Goal: Entertainment & Leisure: Browse casually

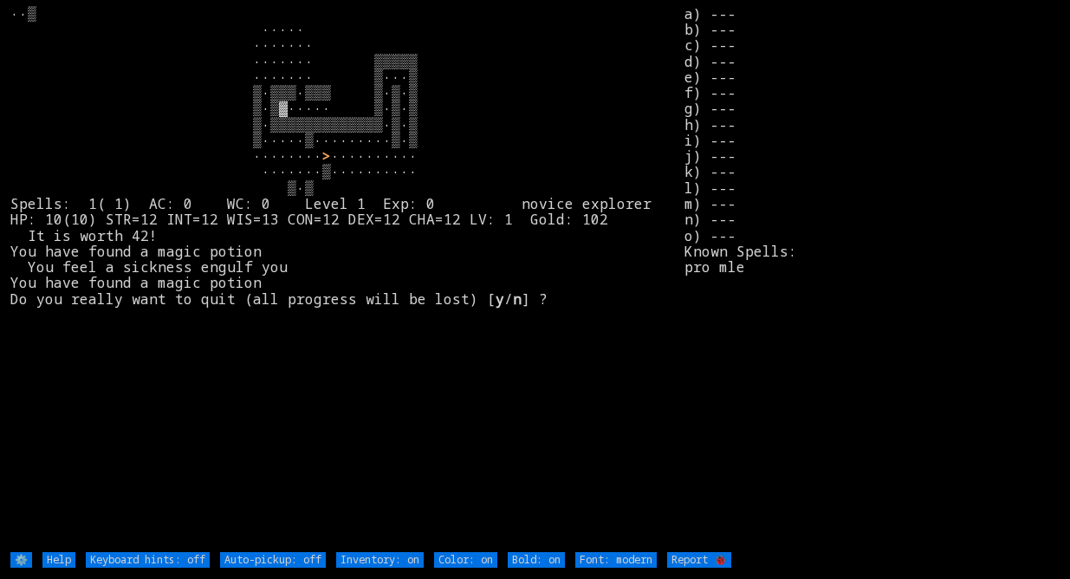
drag, startPoint x: 961, startPoint y: 211, endPoint x: 953, endPoint y: 201, distance: 12.3
click at [952, 203] on stats "a) --- b) --- c) --- d) --- e) --- f) --- g) --- h) --- i) --- j) --- k) --- l)…" at bounding box center [871, 278] width 374 height 544
click at [941, 191] on stats "a) --- b) --- c) --- d) --- e) --- f) --- g) --- h) --- i) --- j) --- k) --- l)…" at bounding box center [871, 278] width 374 height 544
drag, startPoint x: 116, startPoint y: 101, endPoint x: 147, endPoint y: 99, distance: 31.2
click at [116, 101] on larn "> ·········· ·······▒·········· ▒·▒ Spells: 1( 1) AC: 0 WC: 0 Level 1 Exp: 0 no…" at bounding box center [347, 278] width 674 height 544
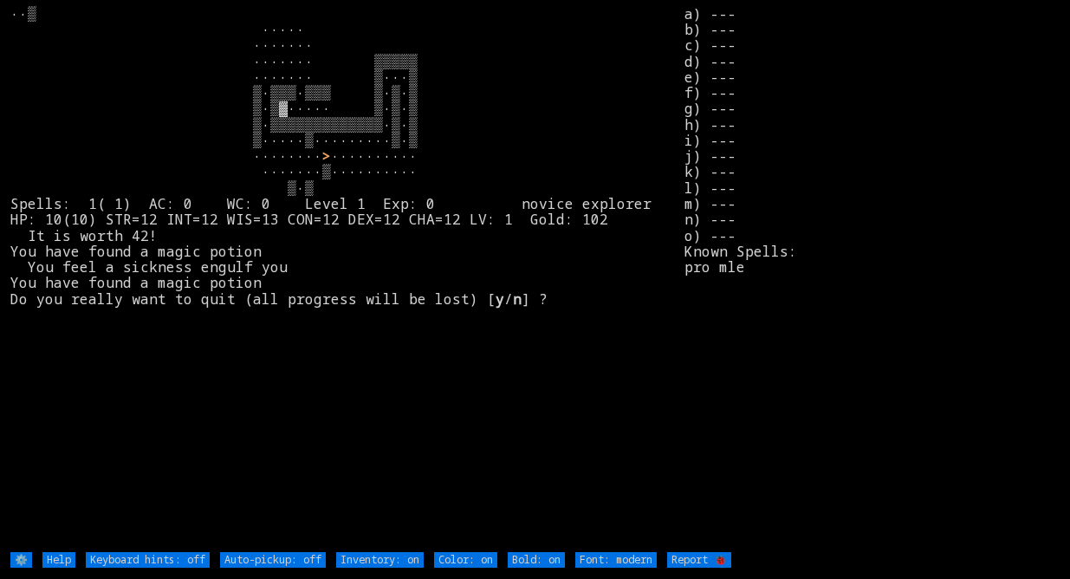
drag, startPoint x: 422, startPoint y: 127, endPoint x: 431, endPoint y: 119, distance: 11.7
click at [423, 123] on larn "> ·········· ·······▒·········· ▒·▒ Spells: 1( 1) AC: 0 WC: 0 Level 1 Exp: 0 no…" at bounding box center [347, 278] width 674 height 544
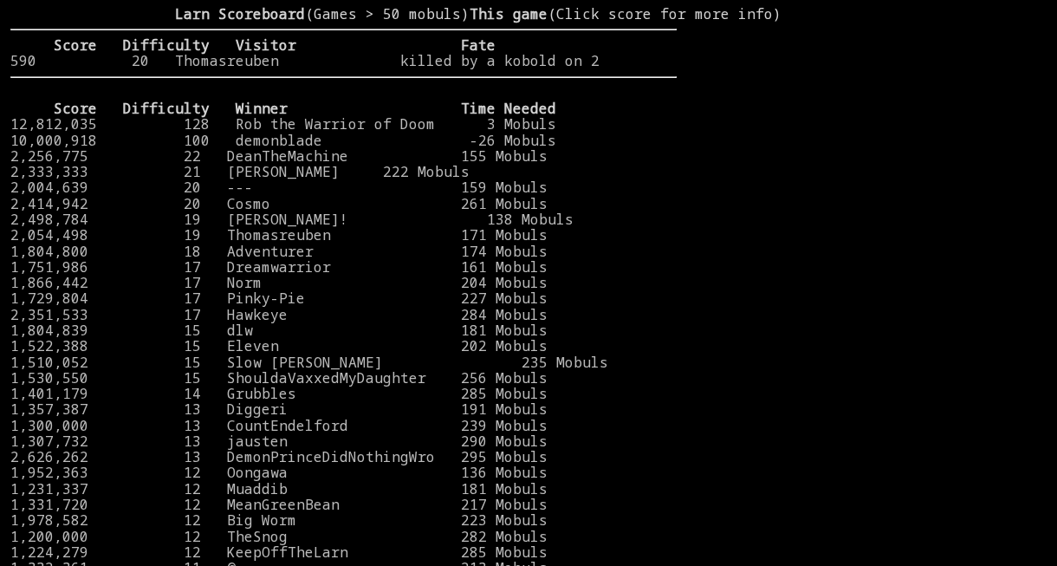
click at [533, 133] on link "12,812,035 128 Rob the Warrior of Doom 3 Mobuls" at bounding box center [283, 123] width 546 height 19
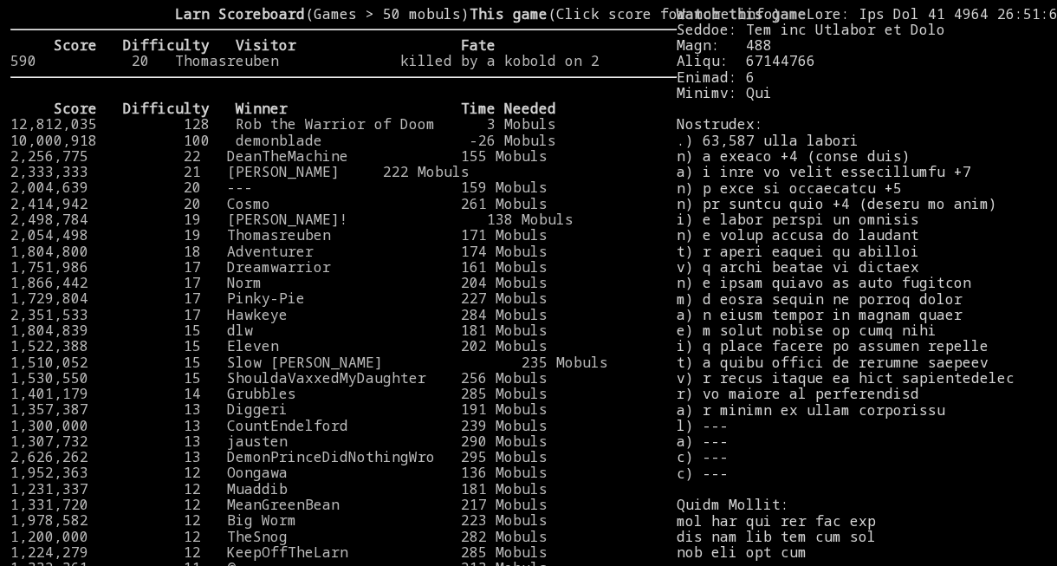
click at [533, 133] on link "12,812,035 128 Rob the Warrior of Doom 3 Mobuls" at bounding box center [283, 123] width 546 height 19
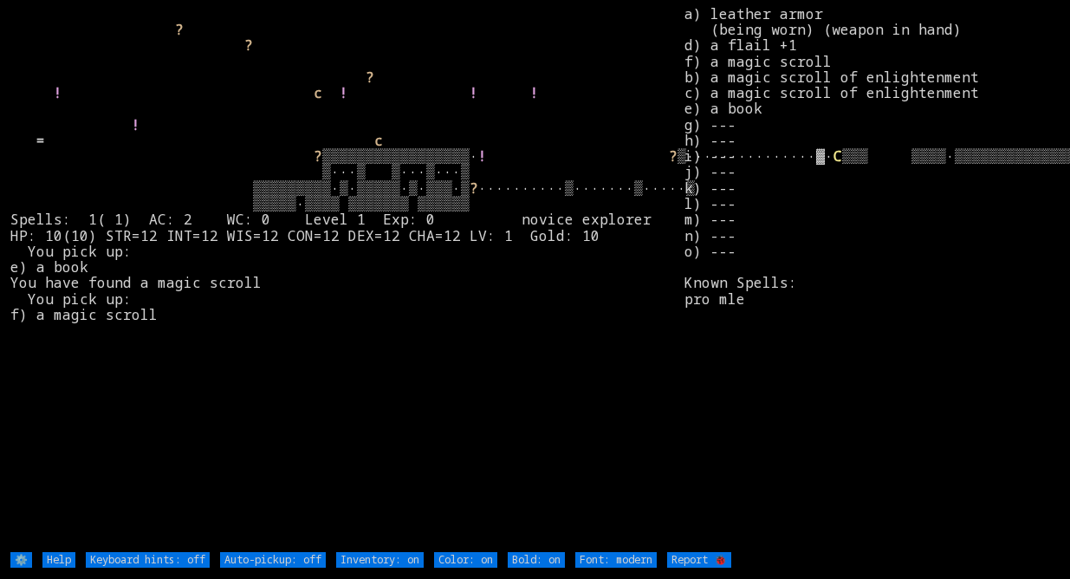
type off "Auto-pickup: on"
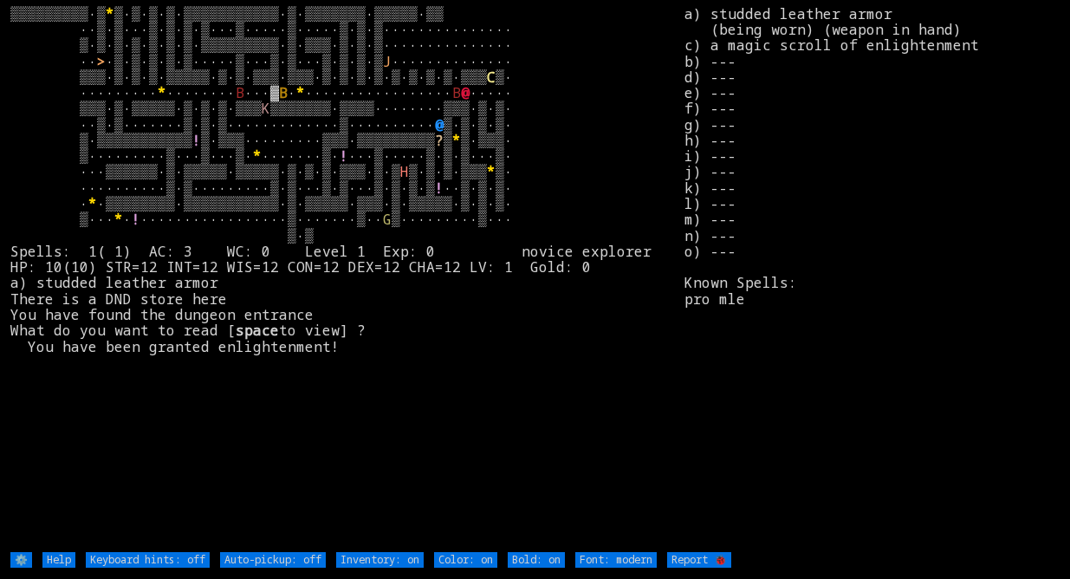
type off "Auto-pickup: on"
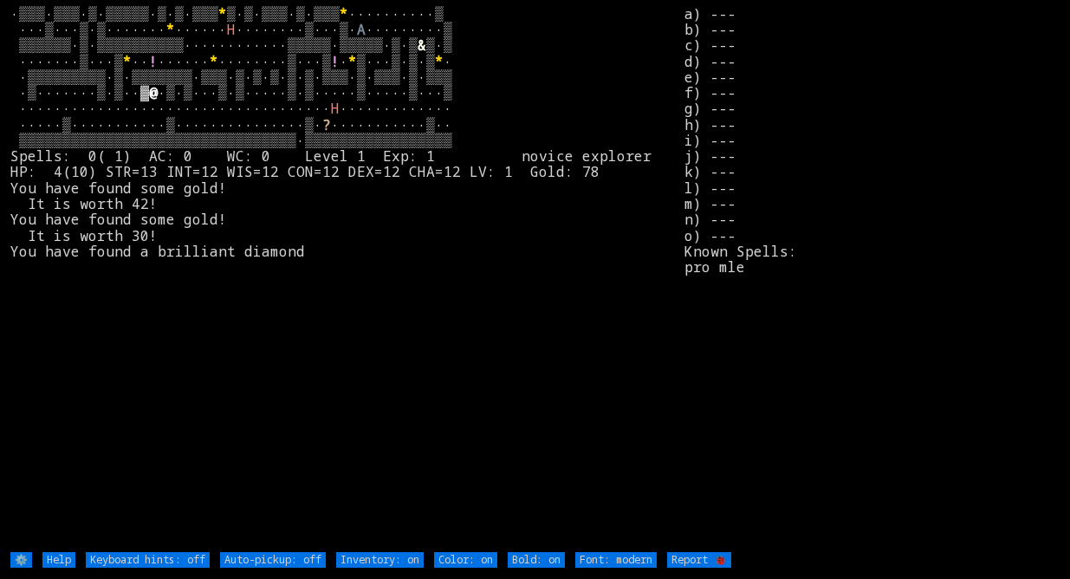
type off "Auto-pickup: on"
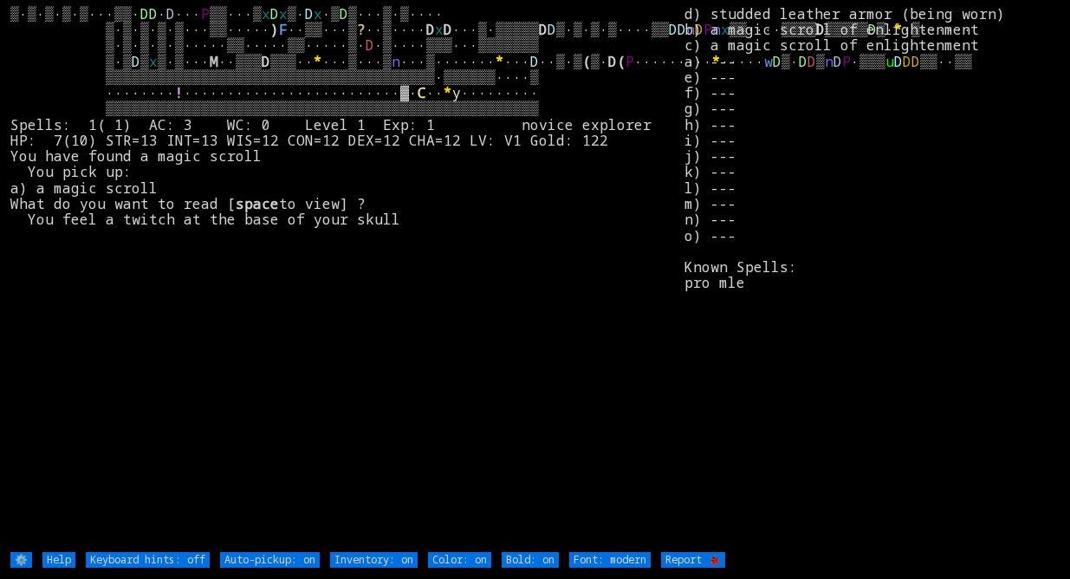
type off "Auto-pickup: off"
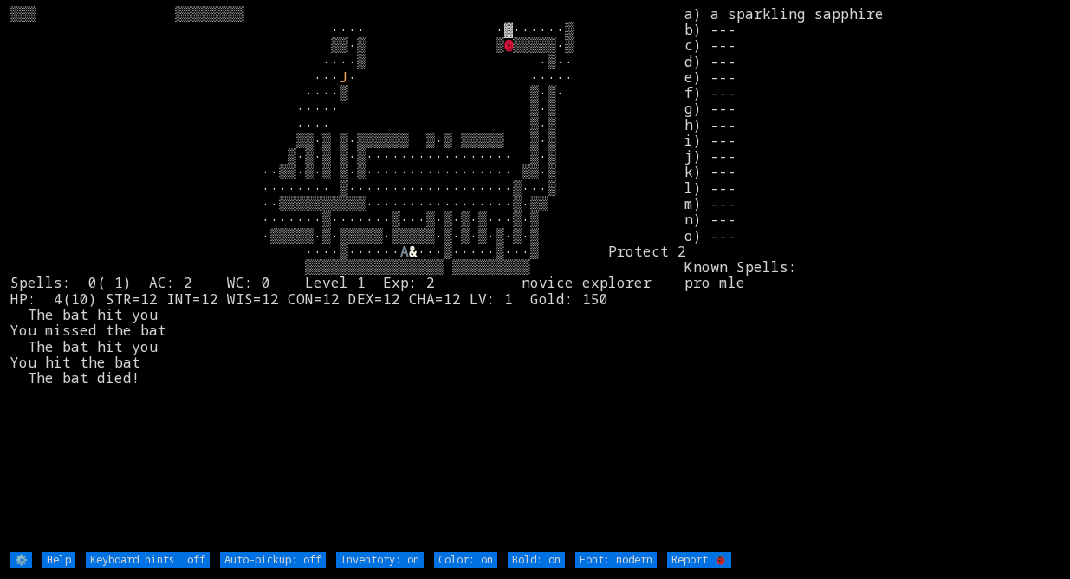
type off "Auto-pickup: on"
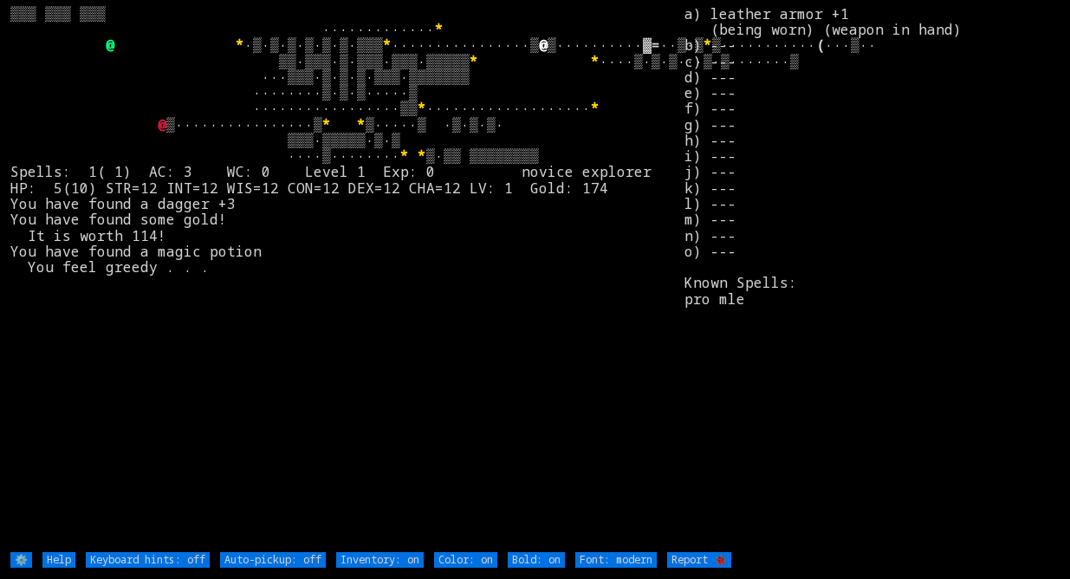
type off "Auto-pickup: on"
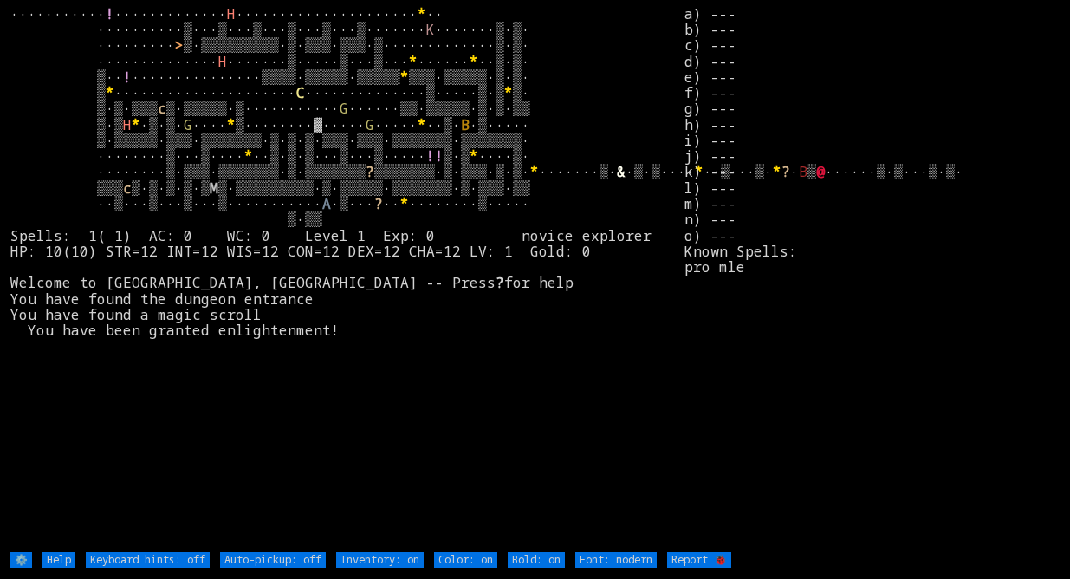
type off "Auto-pickup: on"
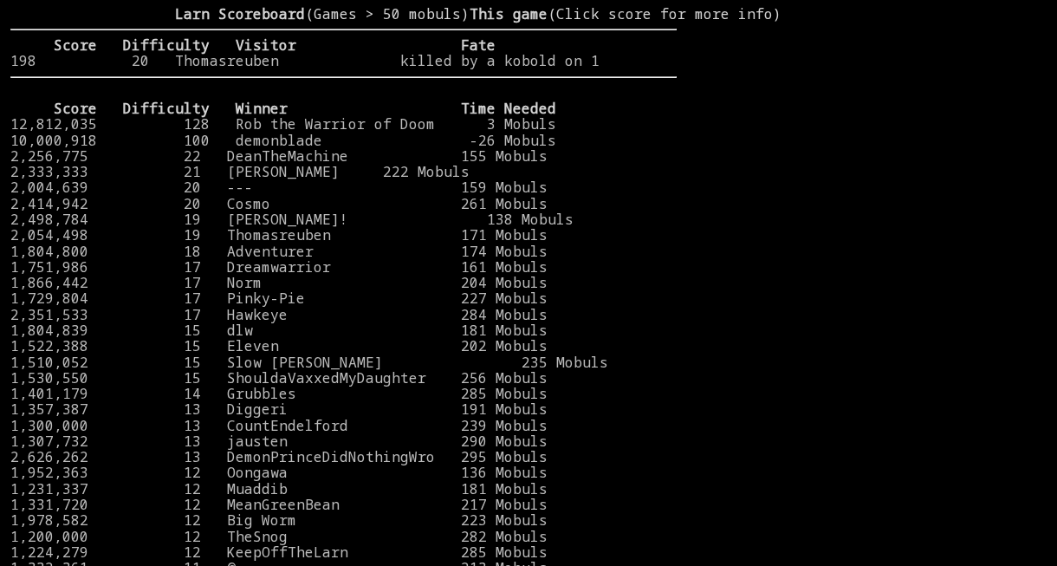
click at [877, 148] on stats at bounding box center [862, 272] width 370 height 532
